Goal: Information Seeking & Learning: Learn about a topic

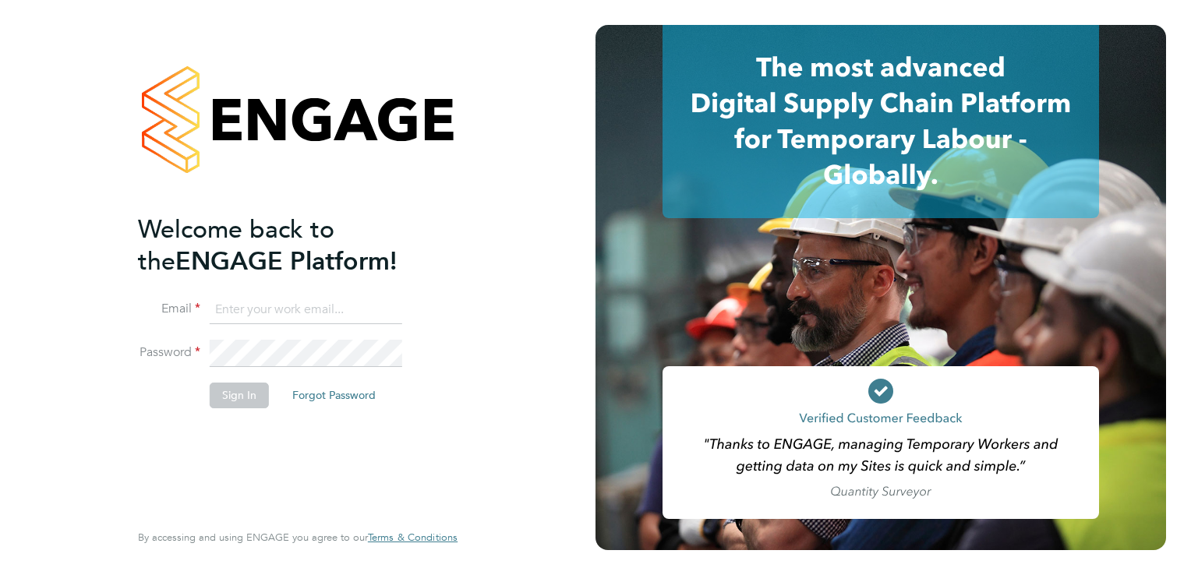
type input "joshua@xede.co.uk"
click at [237, 397] on button "Sign In" at bounding box center [239, 395] width 59 height 25
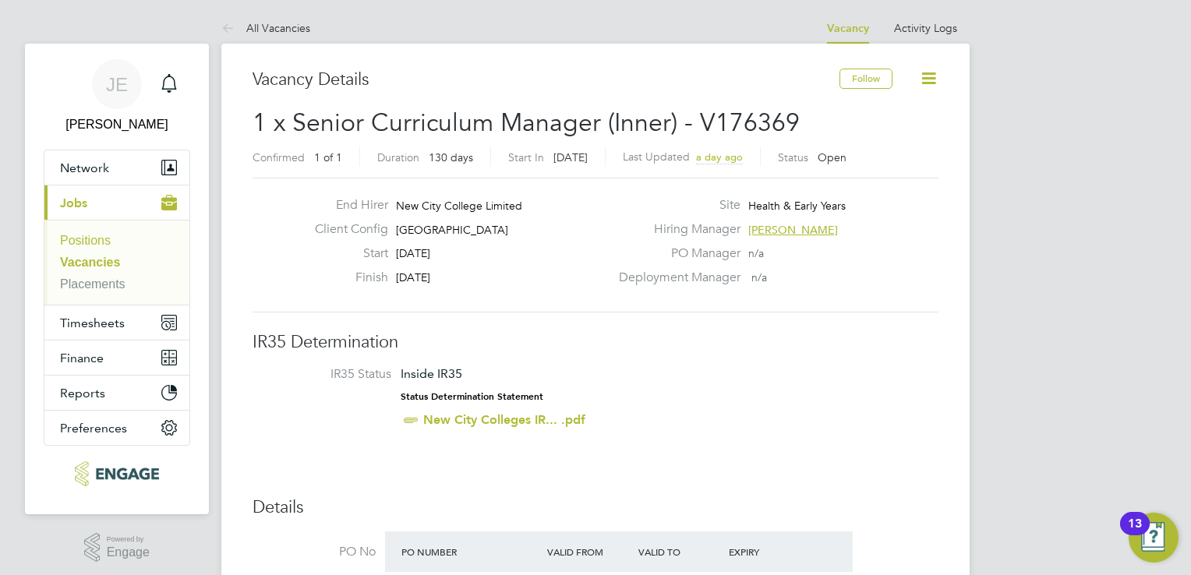
click at [103, 238] on link "Positions" at bounding box center [85, 240] width 51 height 13
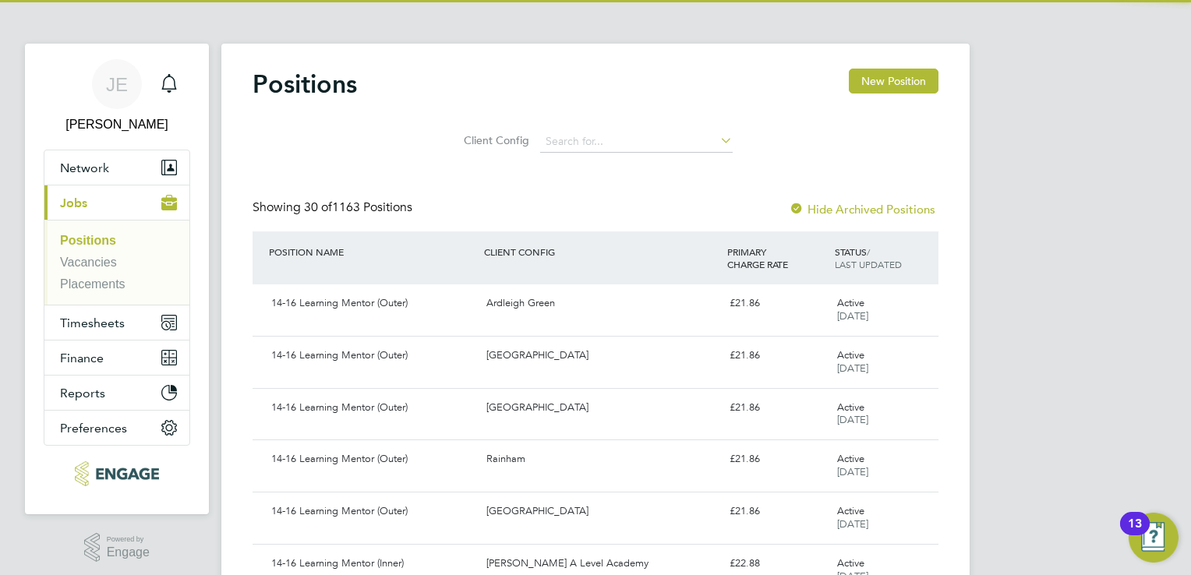
click at [103, 249] on li "Positions" at bounding box center [118, 244] width 117 height 22
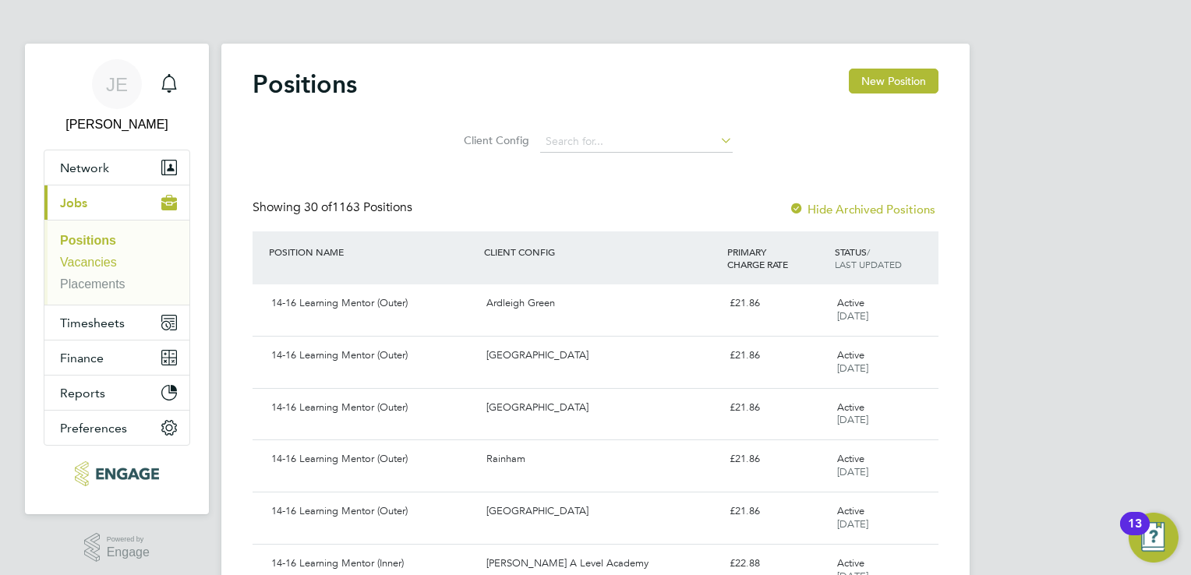
click at [109, 260] on link "Vacancies" at bounding box center [88, 262] width 57 height 13
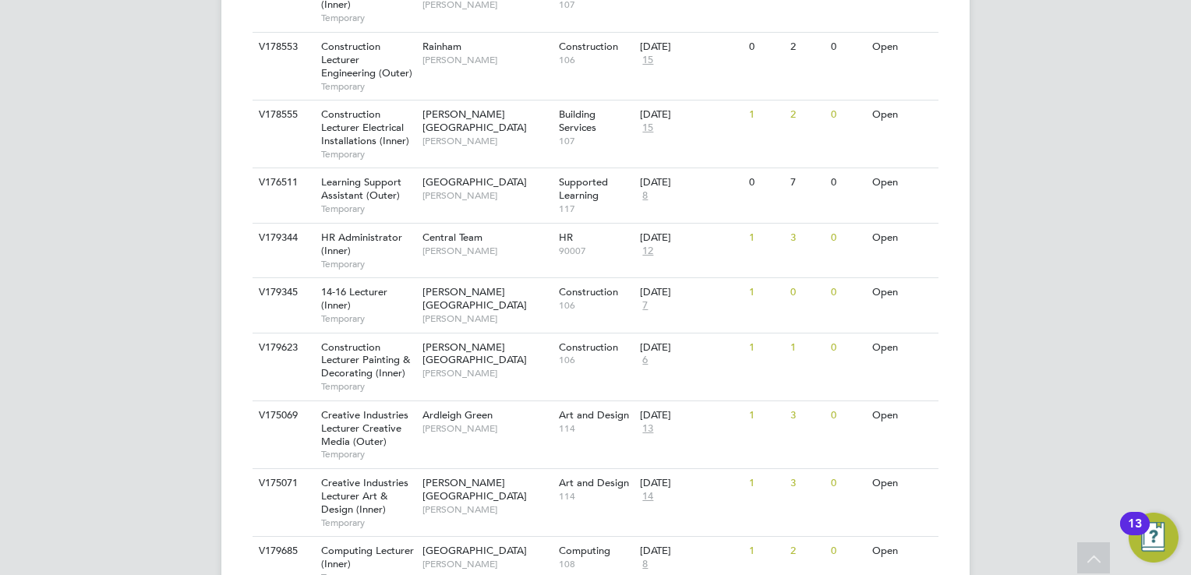
scroll to position [861, 0]
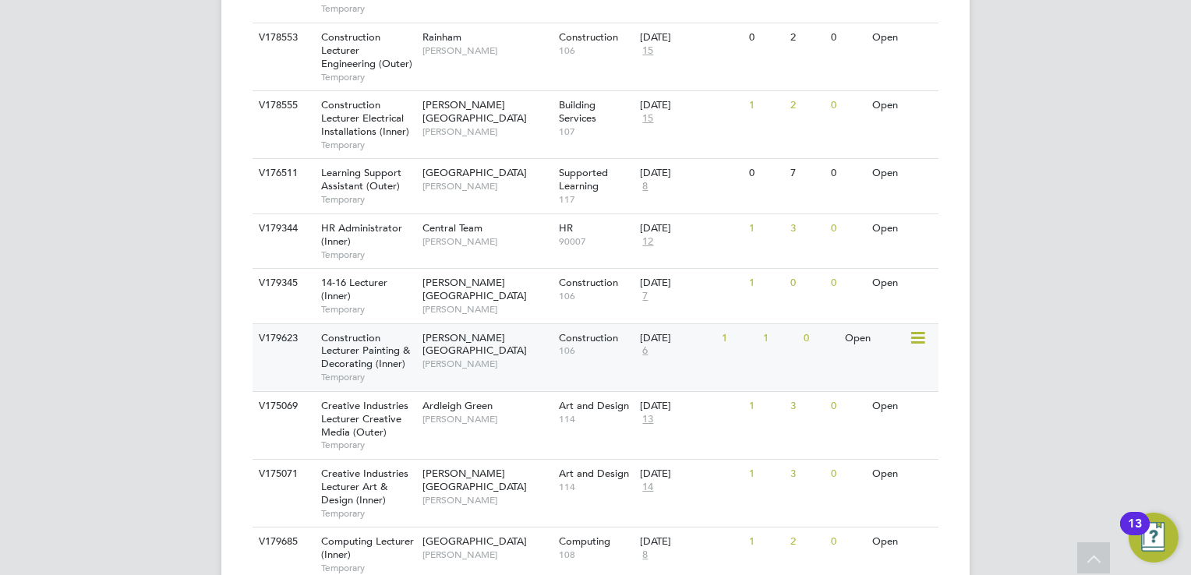
click at [509, 324] on div "Hackney Campus Nathan Morris" at bounding box center [487, 351] width 136 height 54
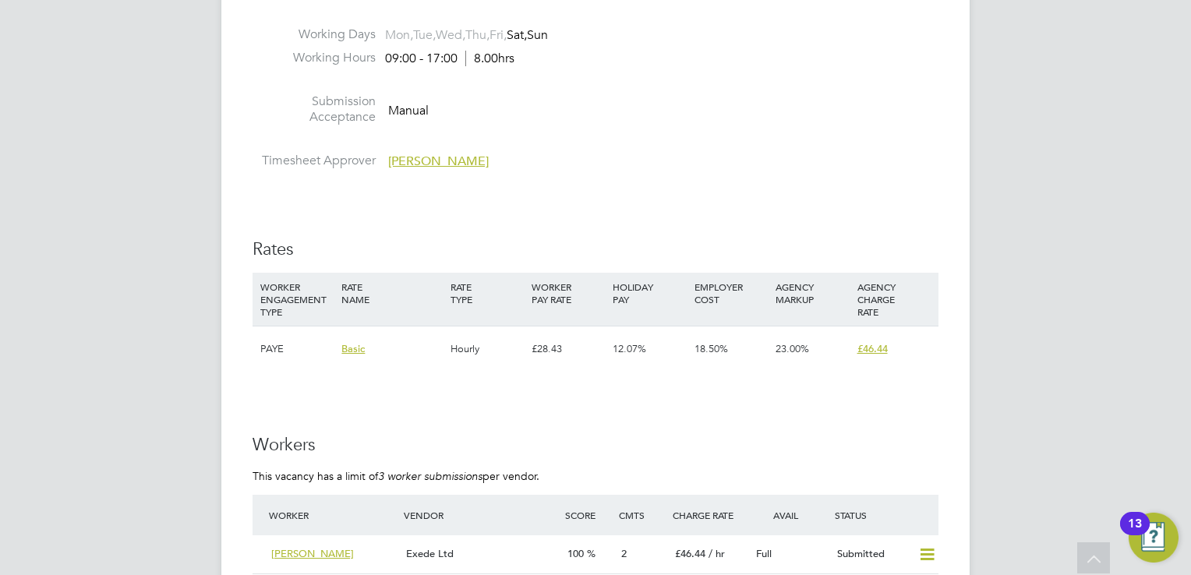
scroll to position [2884, 0]
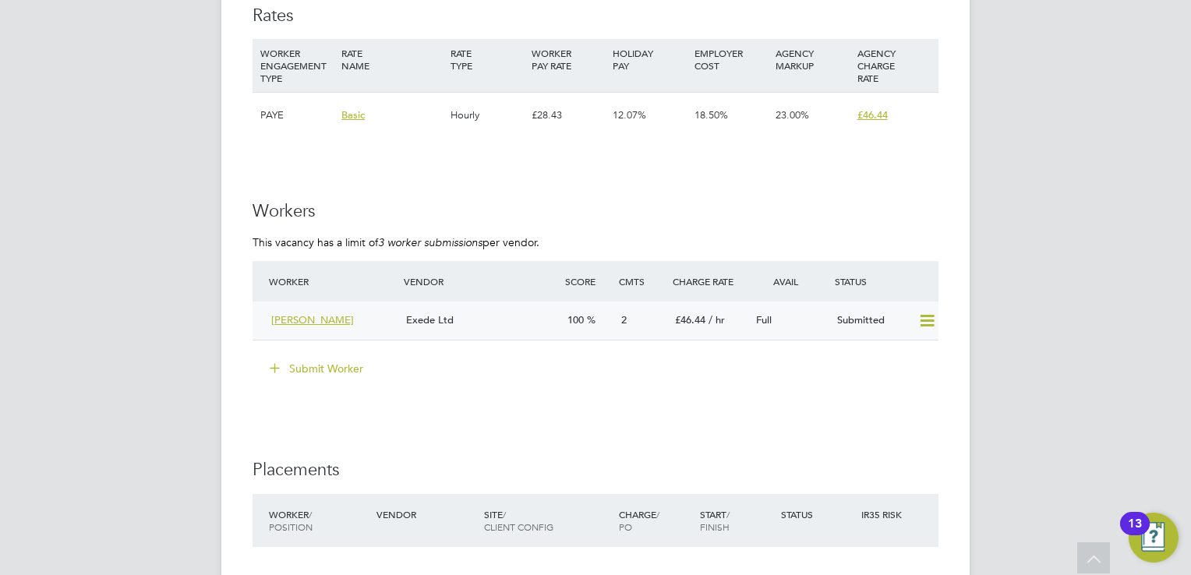
click at [319, 323] on span "[PERSON_NAME]" at bounding box center [312, 319] width 83 height 13
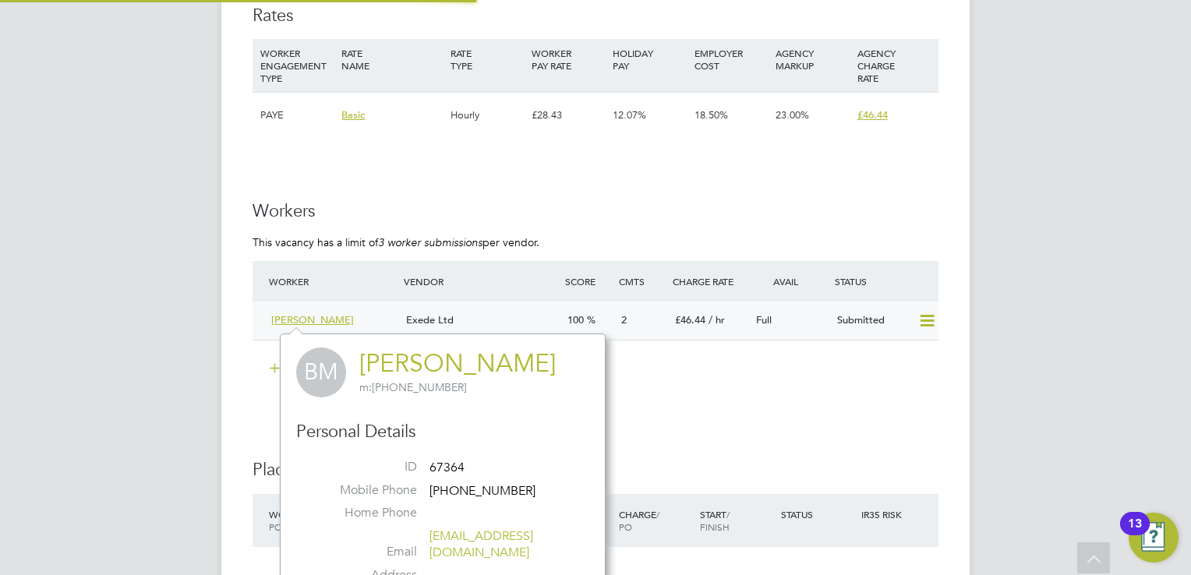
scroll to position [365, 325]
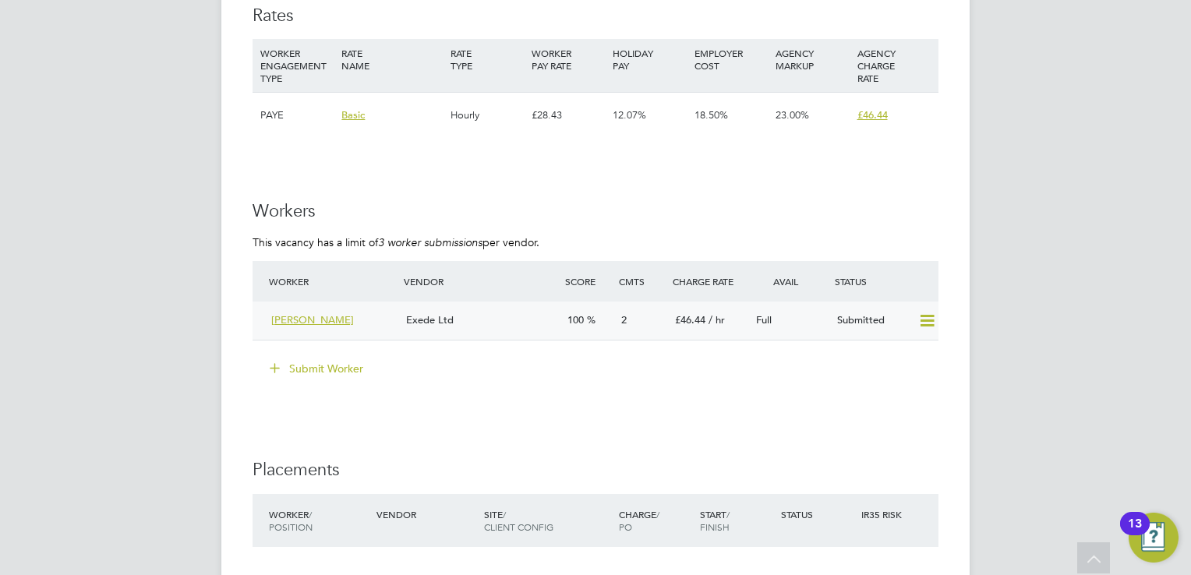
click at [525, 316] on div "Exede Ltd" at bounding box center [480, 321] width 161 height 26
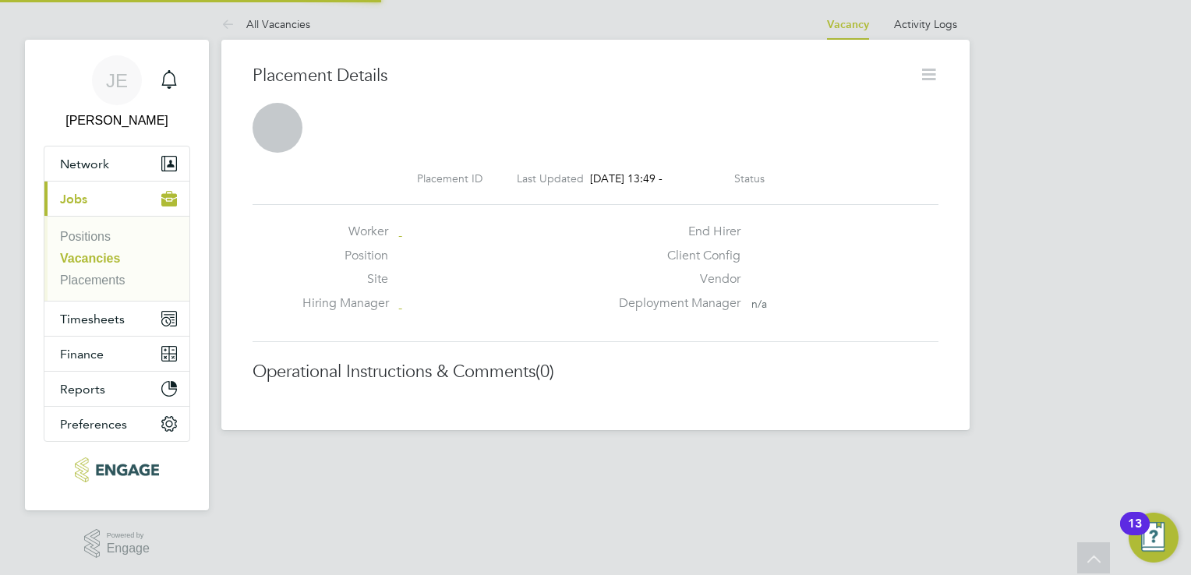
scroll to position [25, 308]
